Goal: Information Seeking & Learning: Learn about a topic

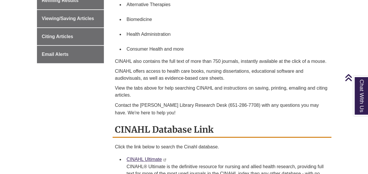
scroll to position [145, 0]
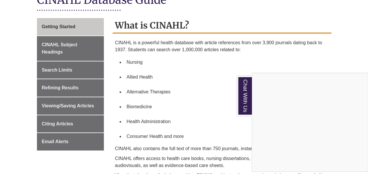
click at [68, 103] on div "Chat With Us" at bounding box center [184, 87] width 368 height 174
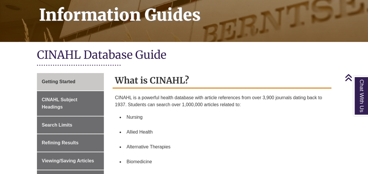
scroll to position [87, 0]
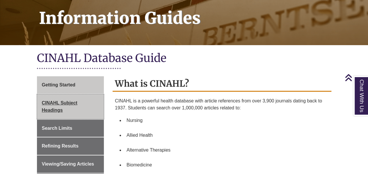
click at [66, 107] on link "CINAHL Subject Headings" at bounding box center [70, 106] width 67 height 25
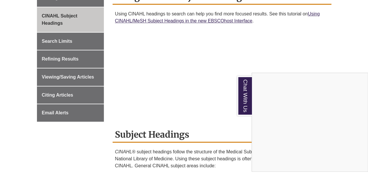
scroll to position [94, 0]
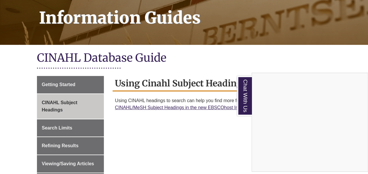
click at [87, 121] on div "Chat With Us" at bounding box center [184, 87] width 368 height 174
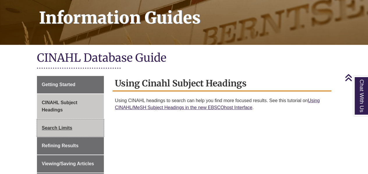
click at [61, 125] on span "Search Limits" at bounding box center [57, 127] width 31 height 5
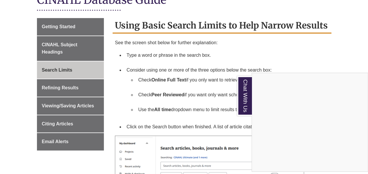
scroll to position [174, 0]
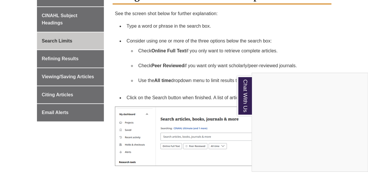
click at [171, 64] on div "Chat With Us" at bounding box center [184, 87] width 368 height 174
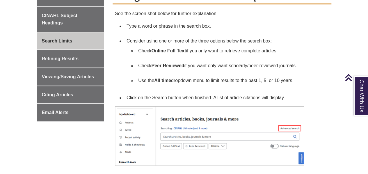
scroll to position [203, 0]
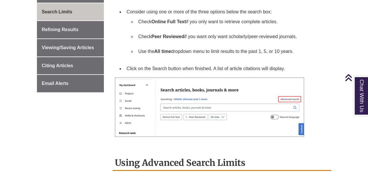
click at [204, 99] on img at bounding box center [209, 106] width 189 height 59
click at [197, 99] on img at bounding box center [209, 106] width 189 height 59
click at [190, 97] on img at bounding box center [209, 106] width 189 height 59
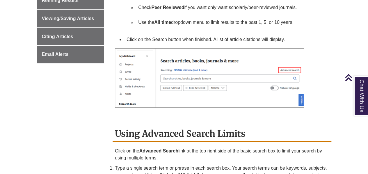
scroll to position [145, 0]
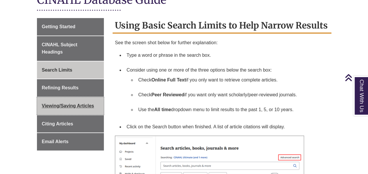
click at [73, 105] on span "Viewing/Saving Articles" at bounding box center [68, 105] width 52 height 5
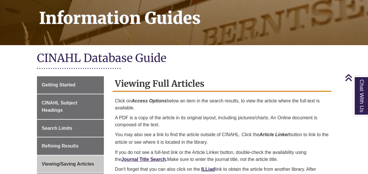
scroll to position [116, 0]
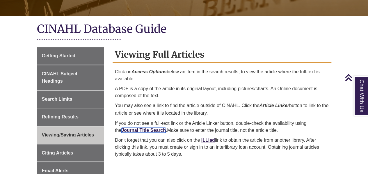
click at [149, 130] on link "Journal Title Search" at bounding box center [143, 130] width 44 height 5
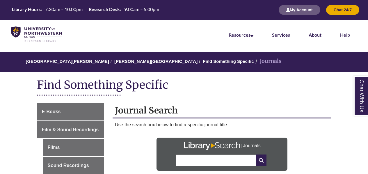
scroll to position [58, 0]
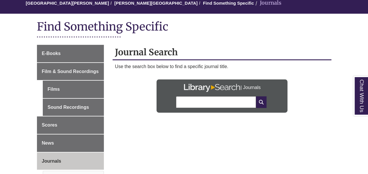
click at [195, 103] on input "text" at bounding box center [216, 102] width 80 height 12
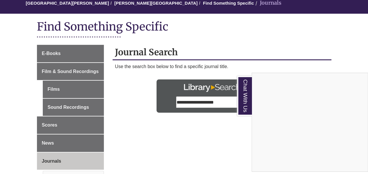
type input "**********"
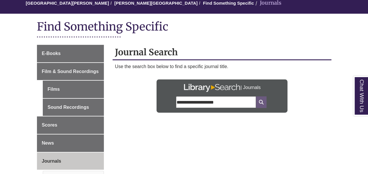
click at [259, 102] on icon at bounding box center [261, 102] width 10 height 12
